Goal: Information Seeking & Learning: Learn about a topic

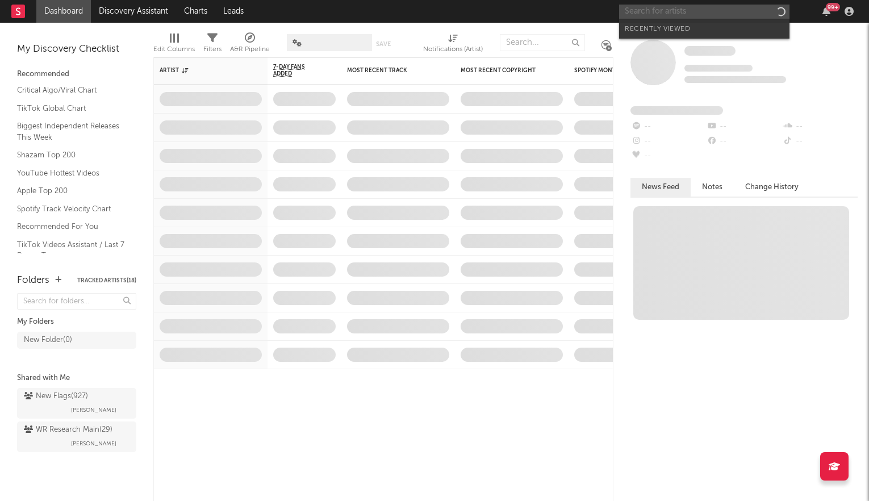
click at [671, 14] on input "text" at bounding box center [704, 12] width 170 height 14
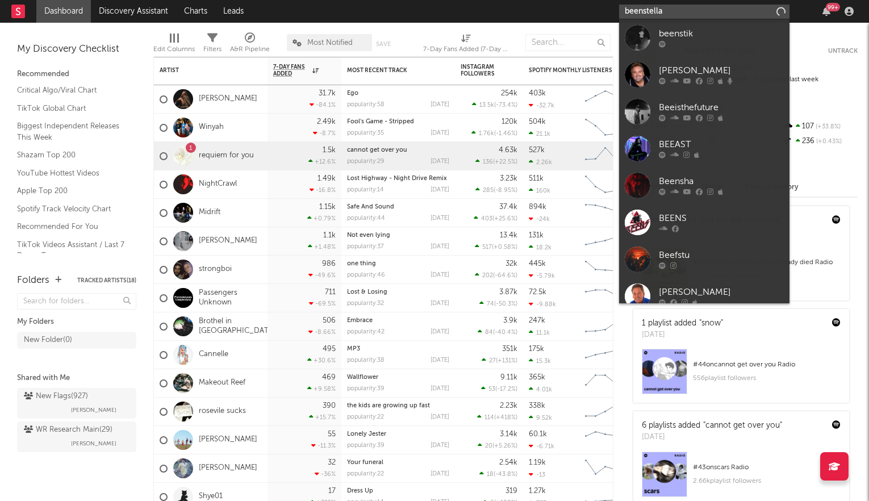
type input "beenstellar"
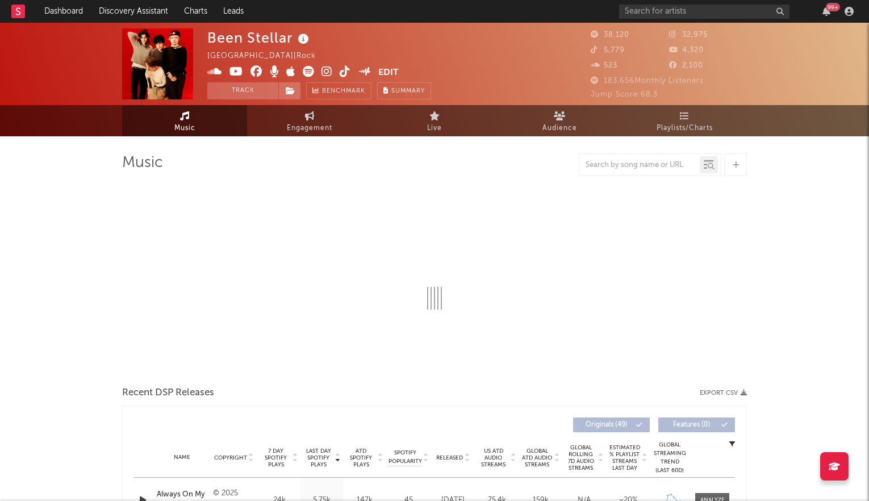
select select "6m"
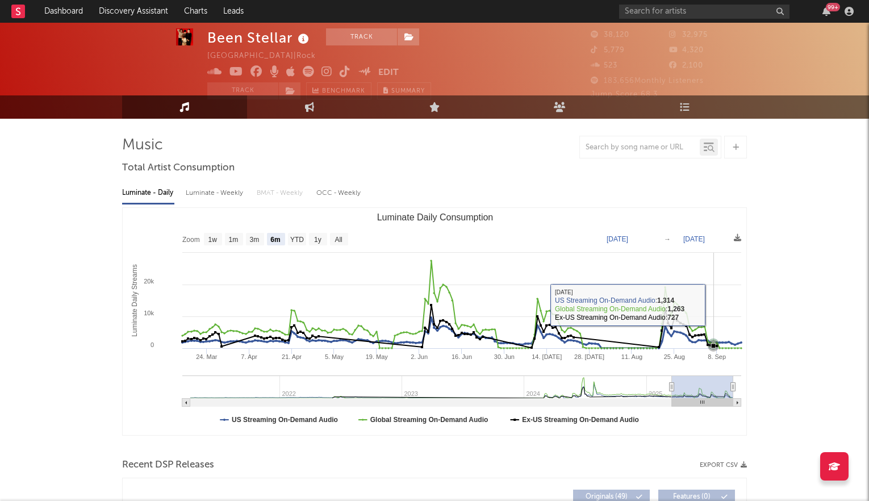
scroll to position [18, 0]
